Goal: Task Accomplishment & Management: Manage account settings

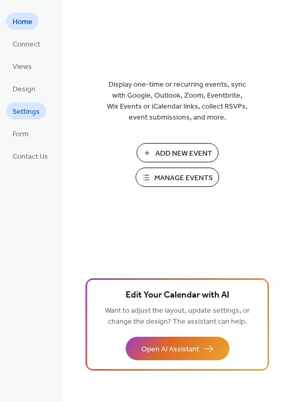
click at [21, 116] on span "Settings" at bounding box center [26, 111] width 27 height 11
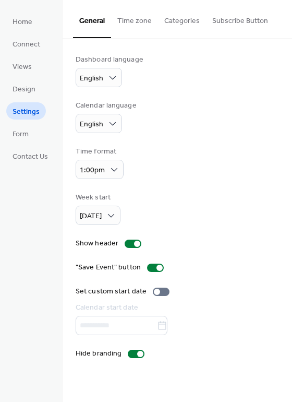
click at [191, 8] on button "Categories" at bounding box center [182, 18] width 48 height 37
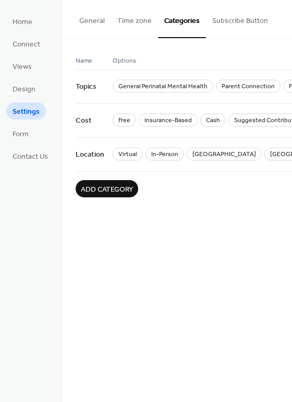
click at [133, 26] on button "Time zone" at bounding box center [134, 18] width 47 height 37
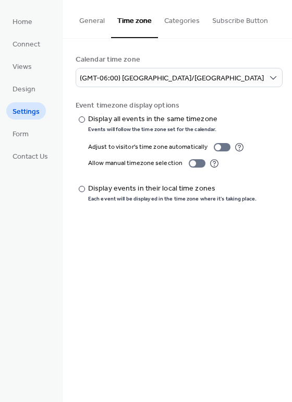
click at [244, 15] on button "Subscribe Button" at bounding box center [240, 18] width 68 height 37
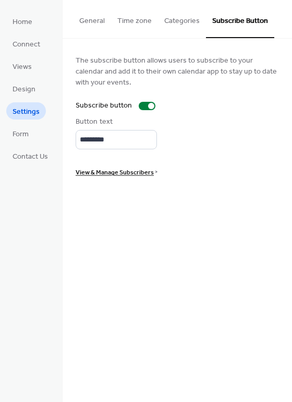
click at [104, 22] on button "General" at bounding box center [92, 18] width 38 height 37
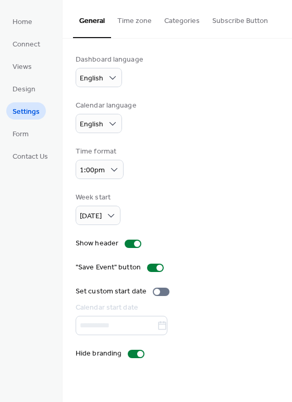
click at [26, 155] on span "Contact Us" at bounding box center [30, 156] width 35 height 11
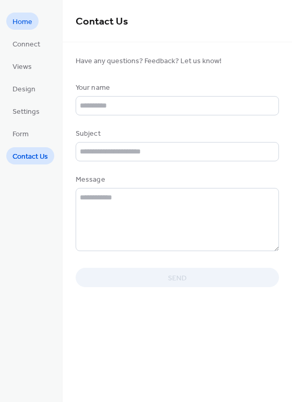
click at [20, 27] on span "Home" at bounding box center [23, 22] width 20 height 11
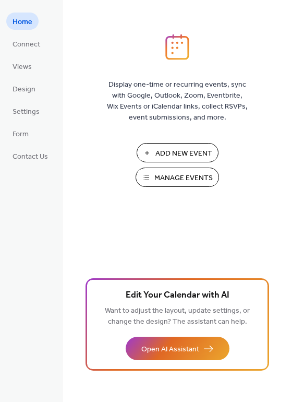
click at [185, 182] on span "Manage Events" at bounding box center [183, 178] width 58 height 11
click at [27, 40] on span "Connect" at bounding box center [27, 44] width 28 height 11
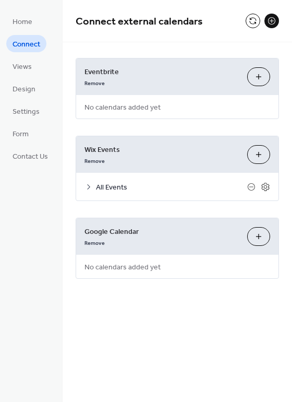
click at [86, 187] on icon at bounding box center [88, 187] width 8 height 8
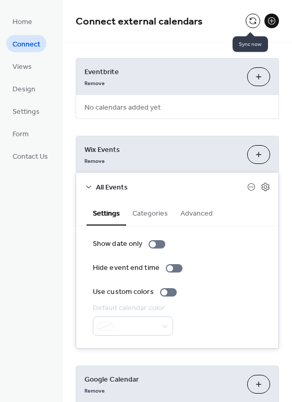
click at [249, 21] on button at bounding box center [253, 21] width 15 height 15
click at [246, 20] on button at bounding box center [253, 21] width 15 height 15
drag, startPoint x: 31, startPoint y: 67, endPoint x: 24, endPoint y: 67, distance: 7.3
click at [24, 67] on span "Views" at bounding box center [22, 67] width 19 height 11
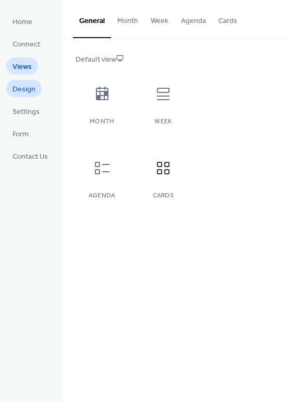
click at [21, 95] on span "Design" at bounding box center [24, 89] width 23 height 11
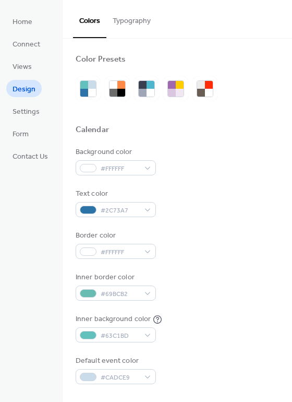
scroll to position [104, 0]
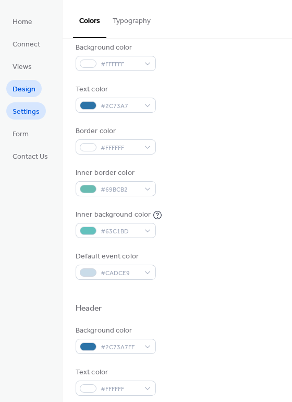
click at [22, 107] on span "Settings" at bounding box center [26, 111] width 27 height 11
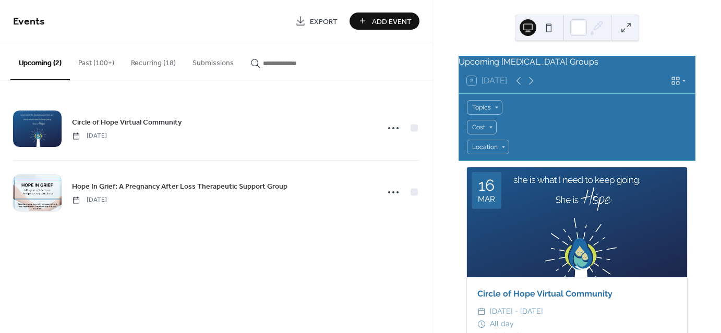
click at [544, 27] on button at bounding box center [548, 27] width 17 height 17
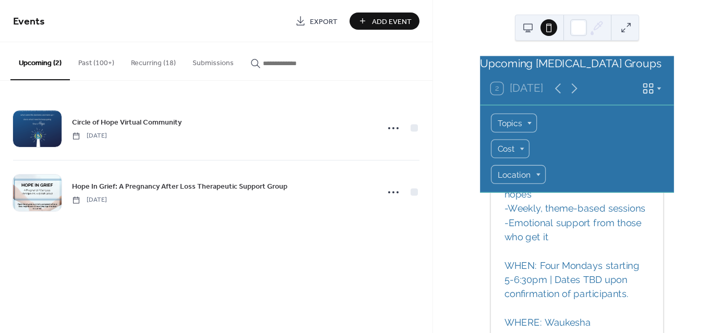
scroll to position [155, 0]
